Goal: Information Seeking & Learning: Learn about a topic

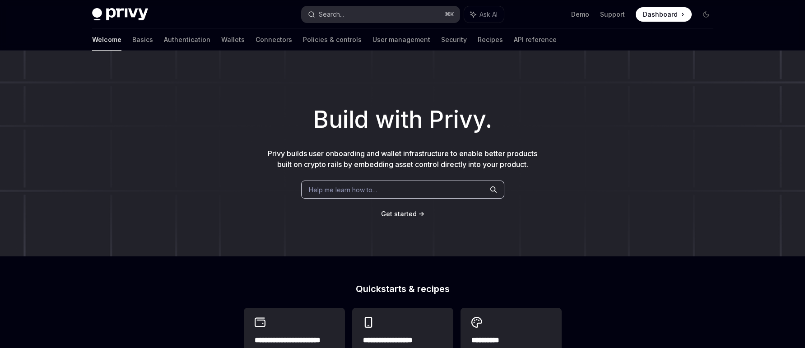
click at [410, 15] on button "Search... ⌘ K" at bounding box center [380, 14] width 158 height 16
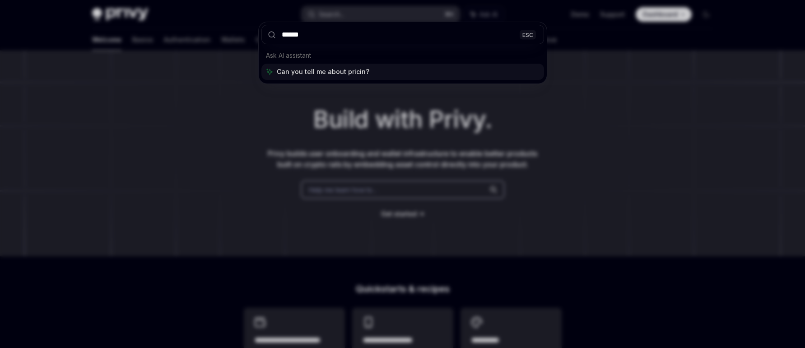
type input "*******"
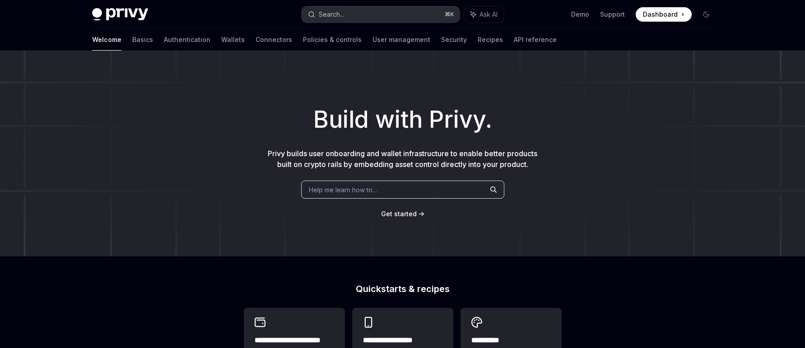
type textarea "*"
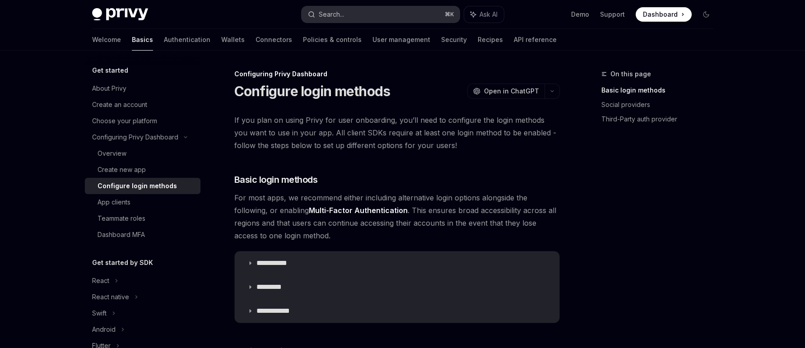
click at [390, 13] on button "Search... ⌘ K" at bounding box center [380, 14] width 158 height 16
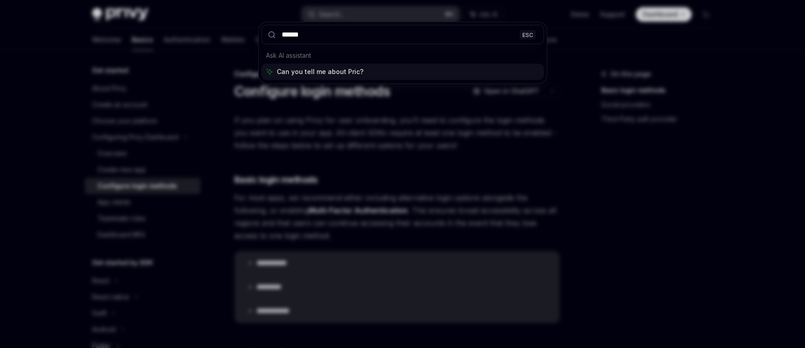
type input "*******"
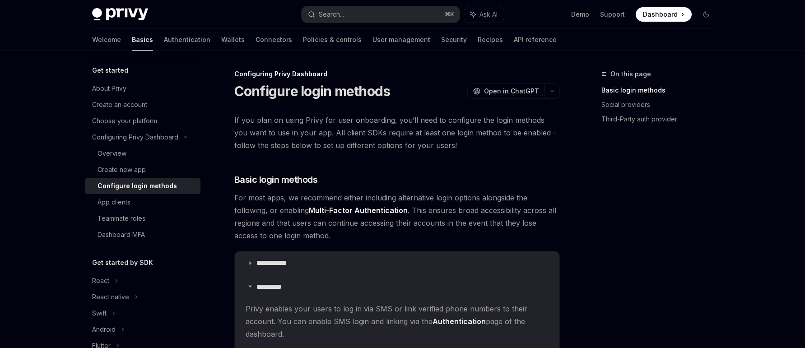
click at [129, 13] on img at bounding box center [120, 14] width 56 height 13
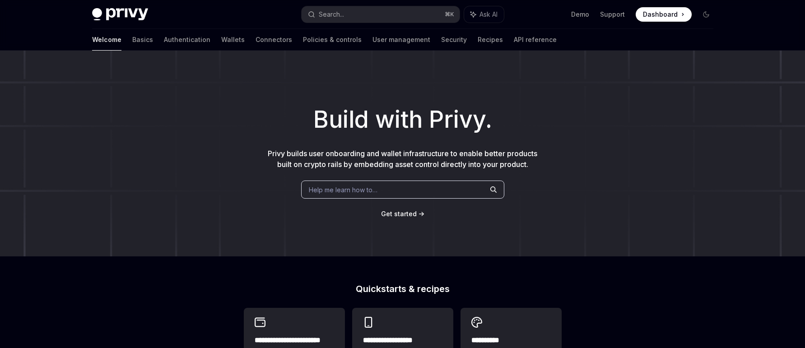
click at [129, 13] on img at bounding box center [120, 14] width 56 height 13
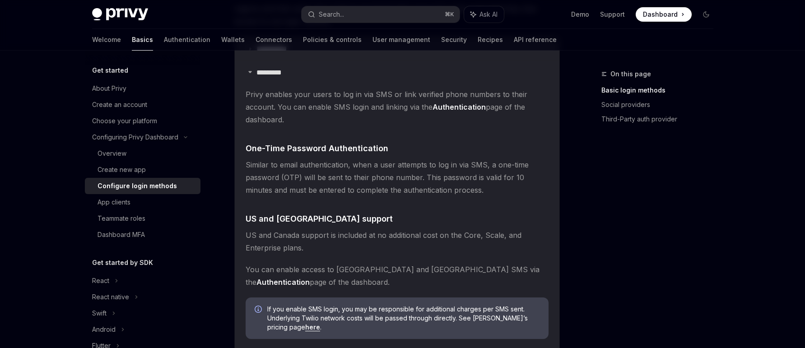
scroll to position [218, 0]
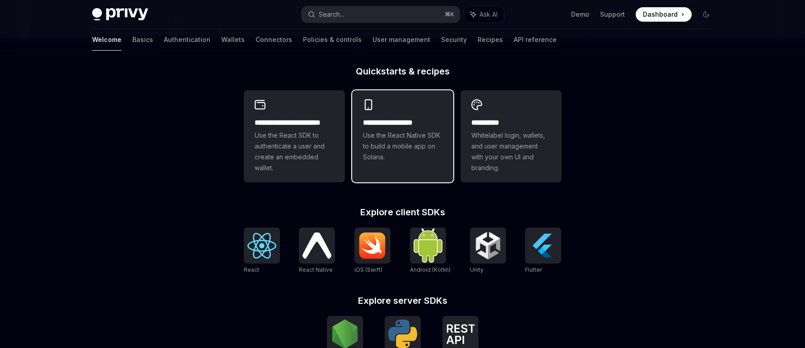
click at [382, 131] on span "Use the React Native SDK to build a mobile app on Solana." at bounding box center [402, 146] width 79 height 32
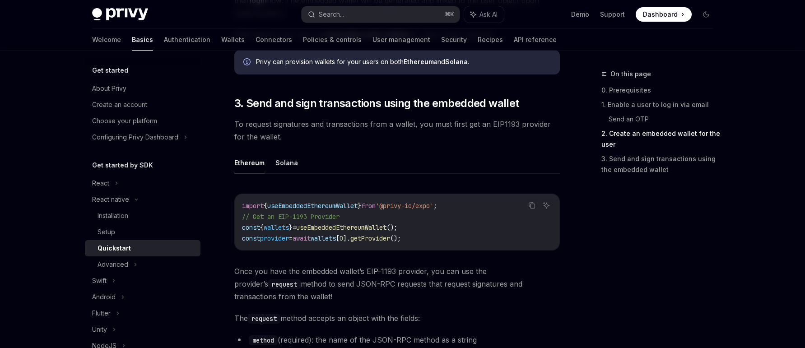
scroll to position [965, 0]
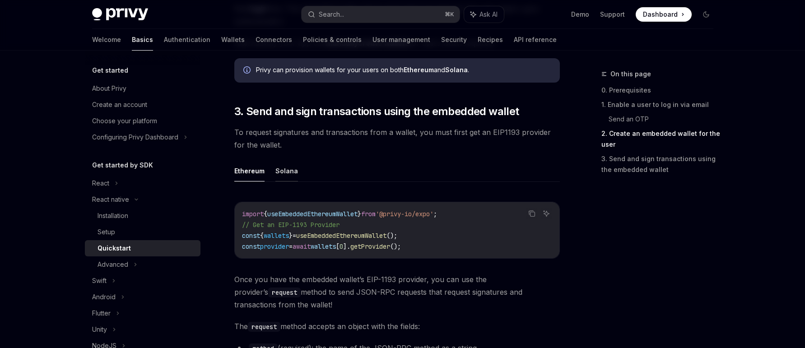
click at [285, 176] on button "Solana" at bounding box center [286, 170] width 23 height 21
type textarea "*"
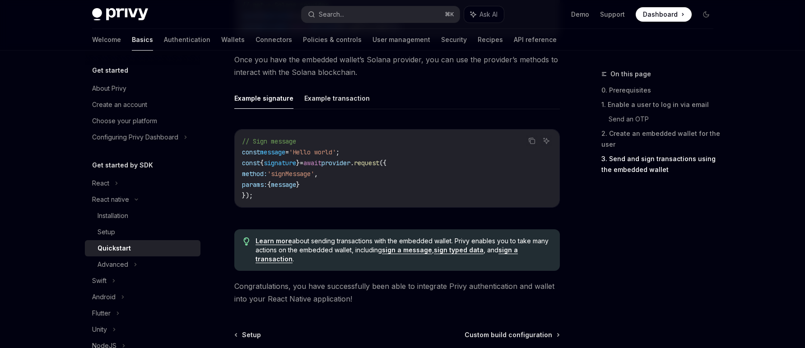
scroll to position [1276, 0]
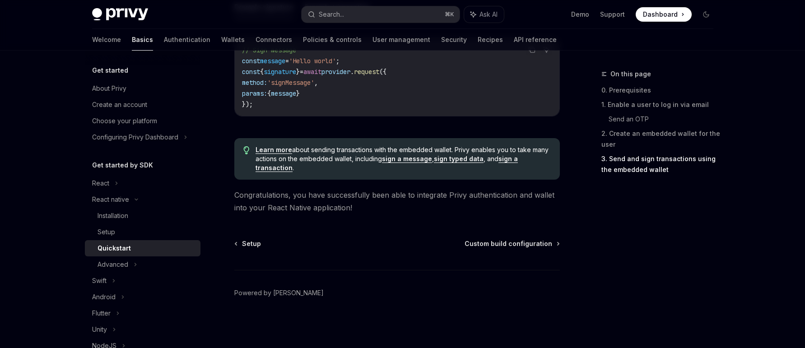
click at [376, 197] on span "Congratulations, you have successfully been able to integrate Privy authenticat…" at bounding box center [396, 201] width 325 height 25
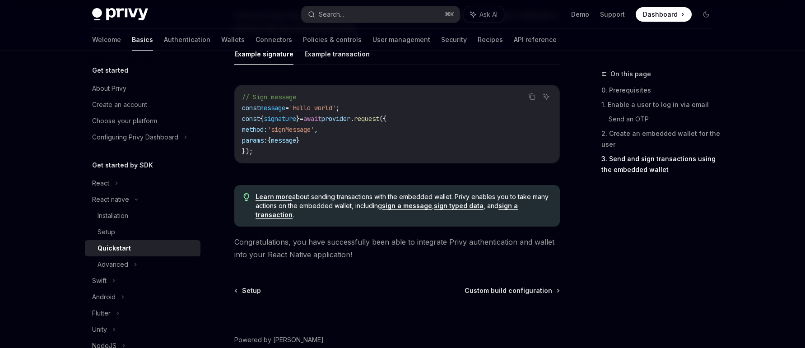
scroll to position [1210, 0]
